Goal: Task Accomplishment & Management: Complete application form

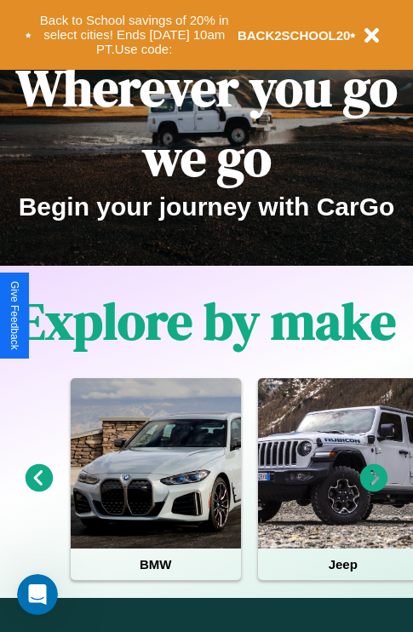
scroll to position [262, 0]
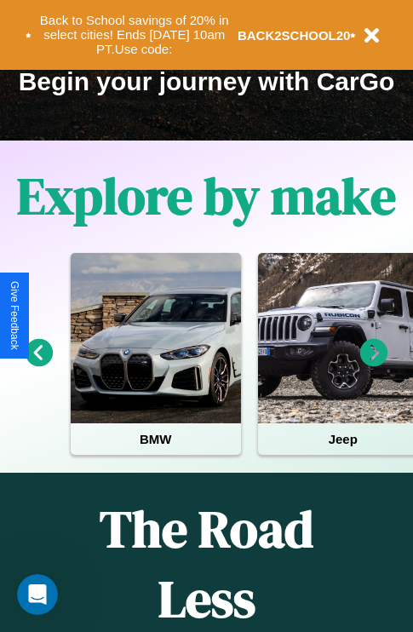
click at [38, 365] on icon at bounding box center [40, 353] width 28 height 28
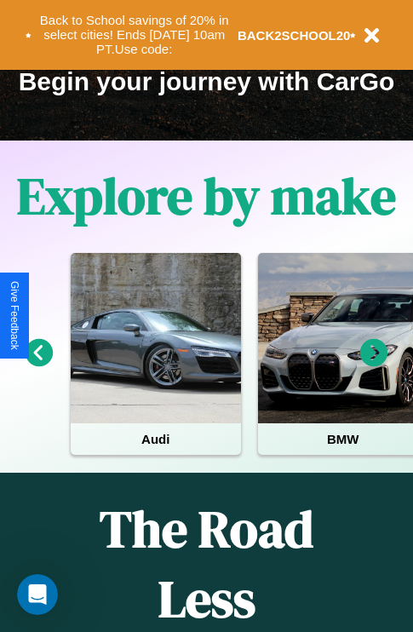
click at [38, 365] on icon at bounding box center [40, 353] width 28 height 28
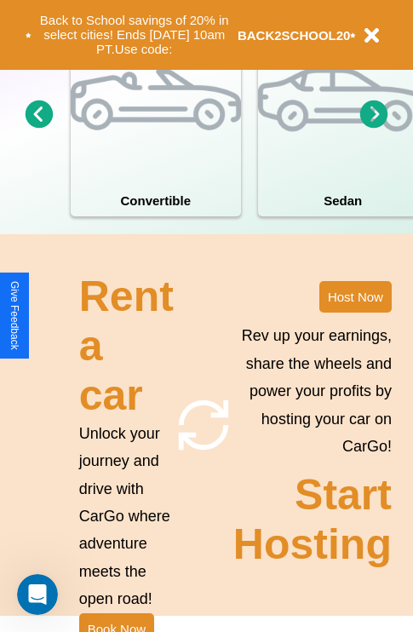
scroll to position [1327, 0]
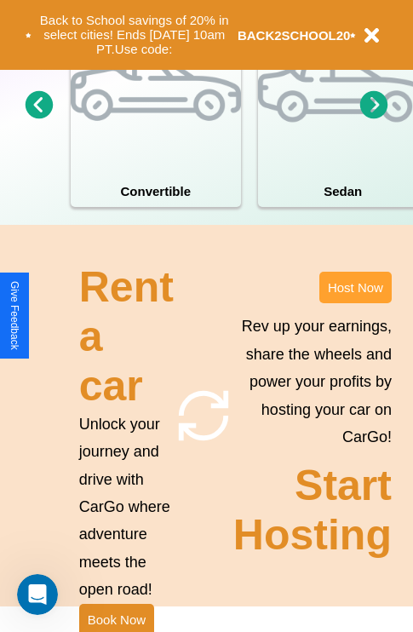
click at [355, 303] on button "Host Now" at bounding box center [355, 288] width 72 height 32
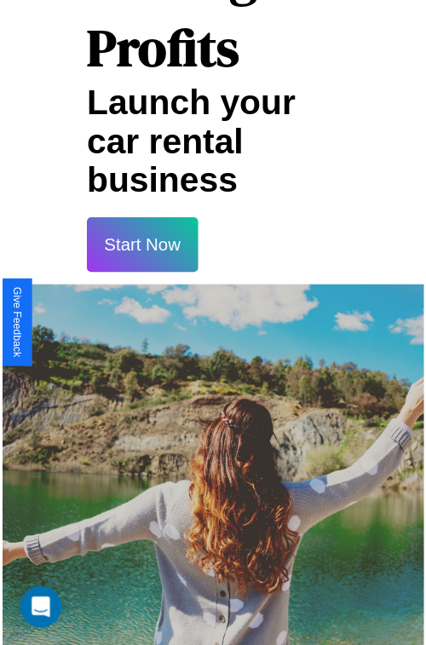
scroll to position [30, 0]
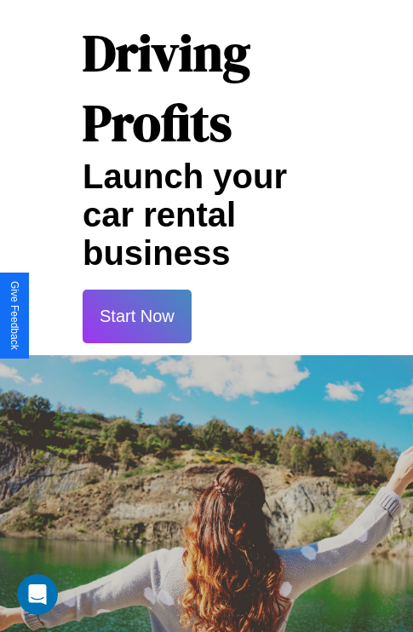
click at [136, 316] on button "Start Now" at bounding box center [137, 317] width 109 height 54
